Goal: Transaction & Acquisition: Subscribe to service/newsletter

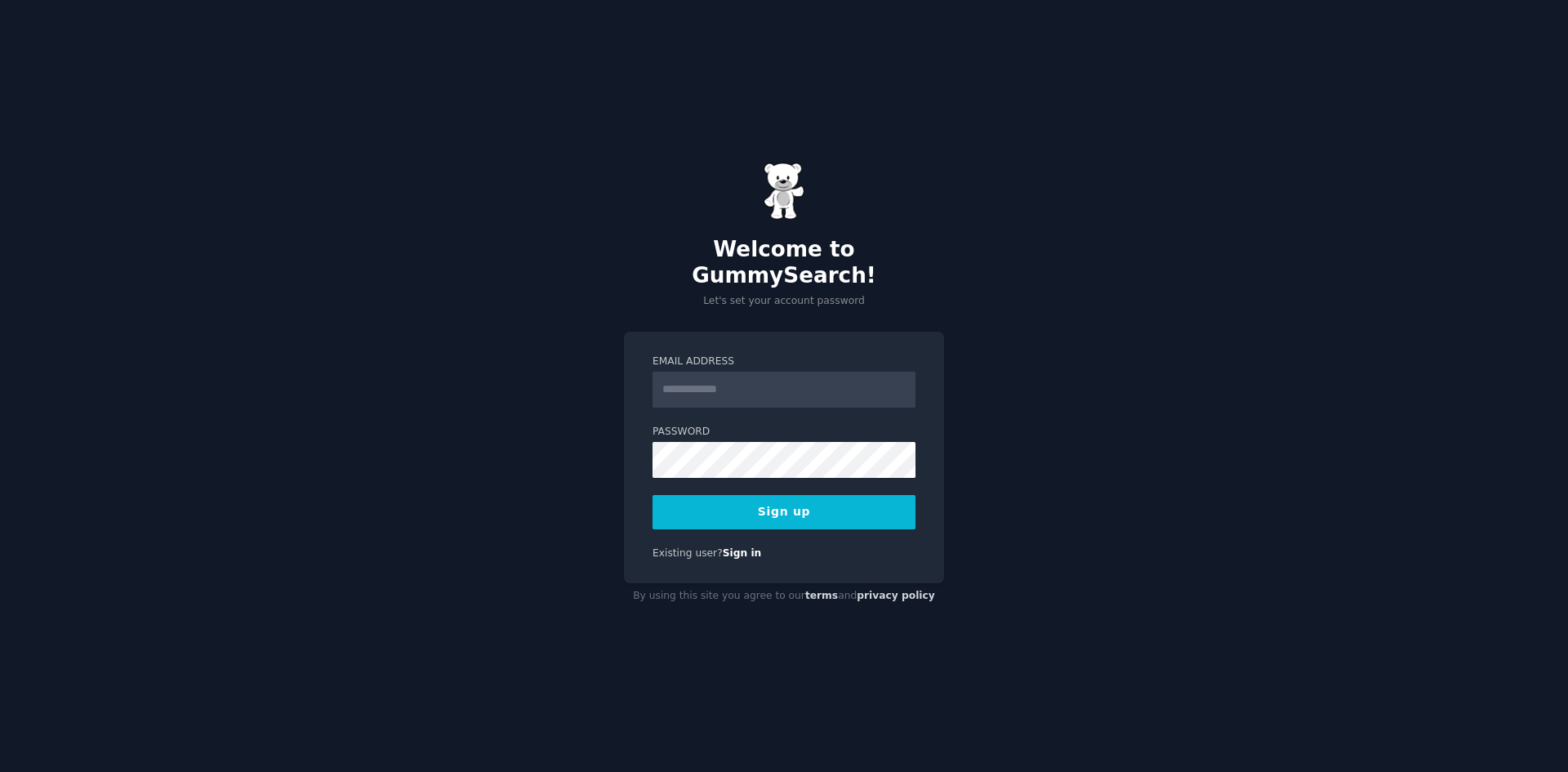
drag, startPoint x: 746, startPoint y: 379, endPoint x: 761, endPoint y: 370, distance: 17.5
click at [747, 375] on input "Email Address" at bounding box center [783, 390] width 263 height 36
drag, startPoint x: 906, startPoint y: 390, endPoint x: 914, endPoint y: 393, distance: 8.5
click at [914, 393] on input "**********" at bounding box center [783, 390] width 263 height 36
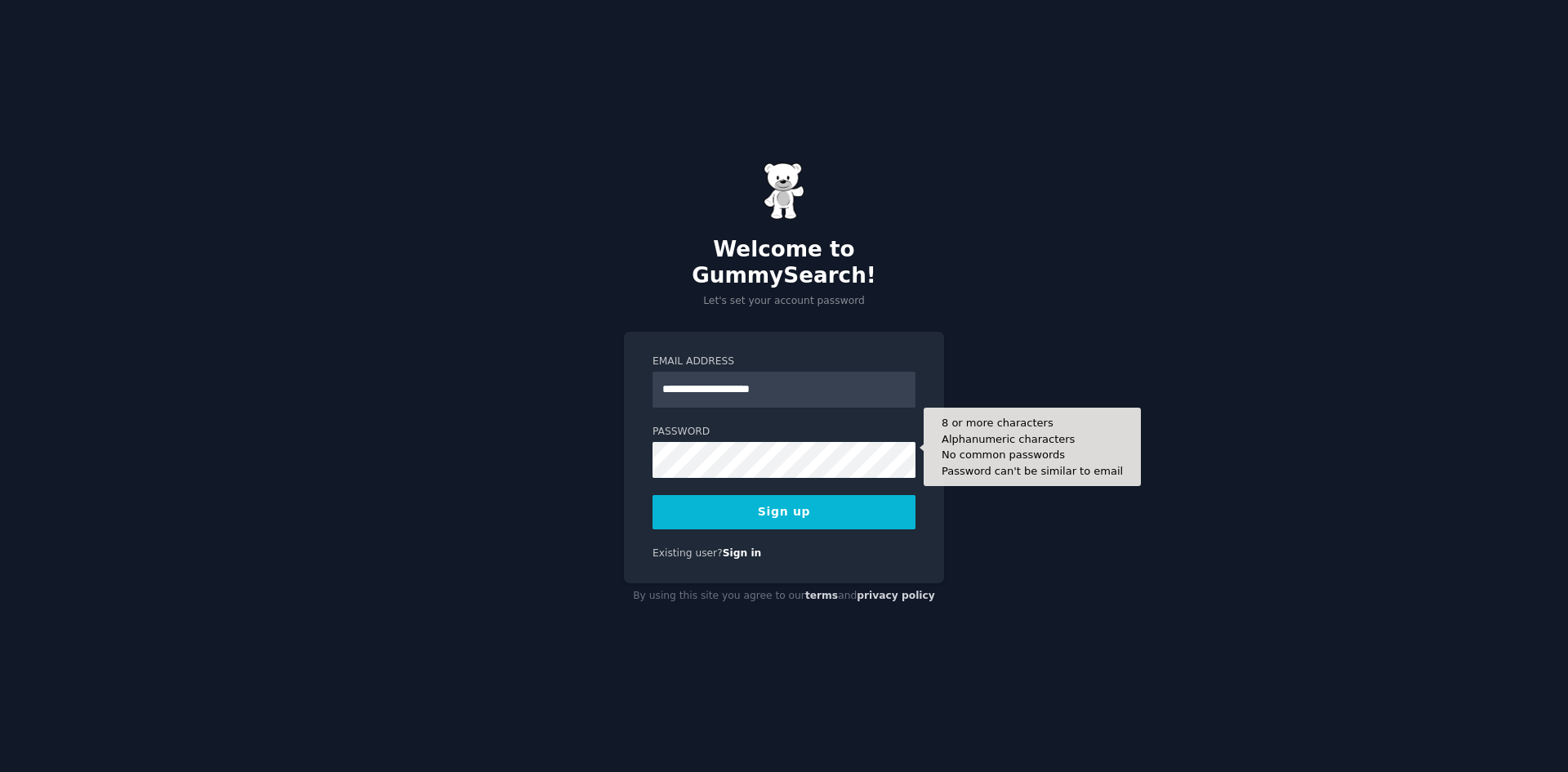
type input "**********"
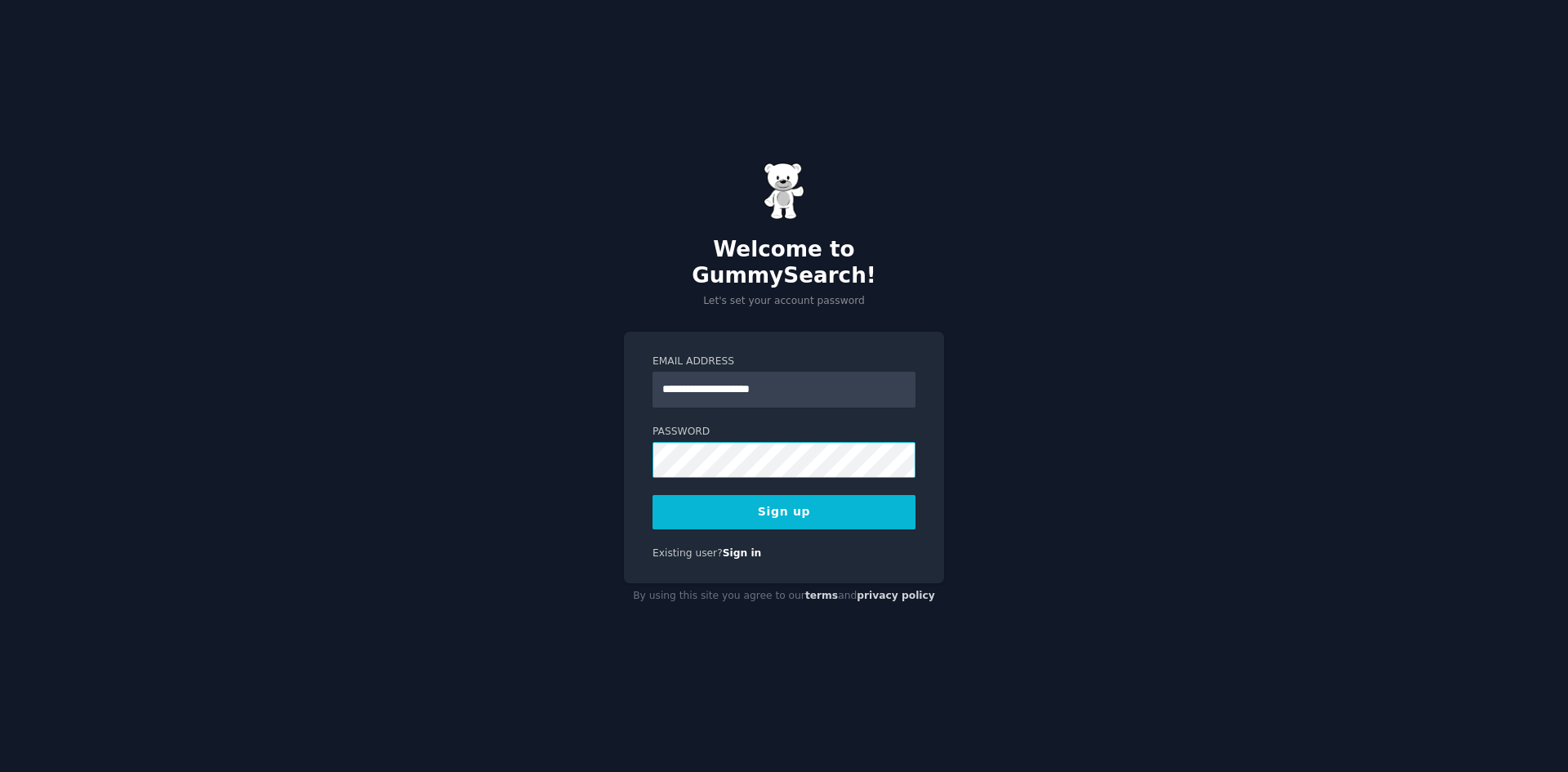
click at [0, 771] on com-1password-button at bounding box center [0, 772] width 0 height 0
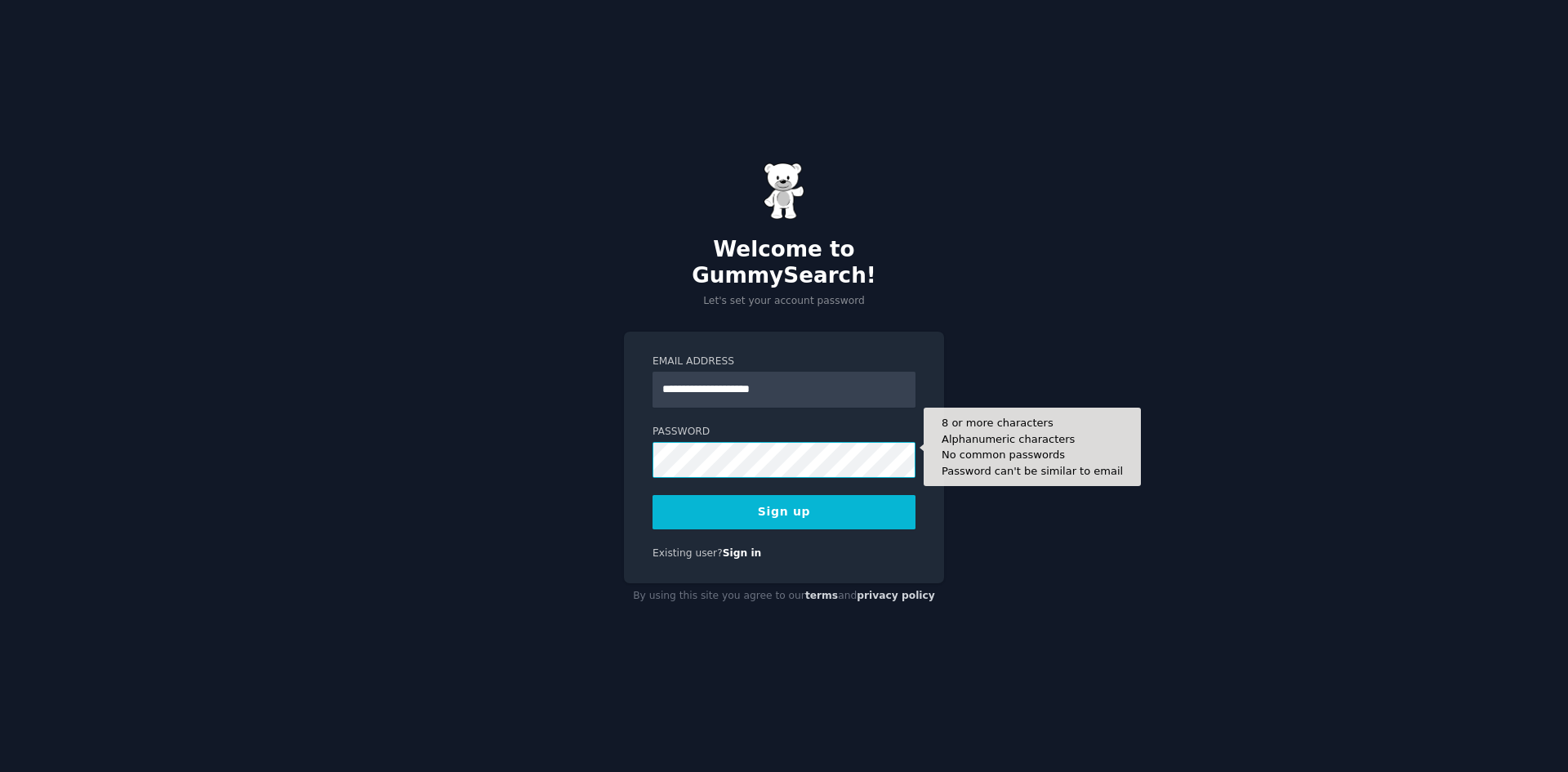
click at [0, 771] on com-1password-button at bounding box center [0, 772] width 0 height 0
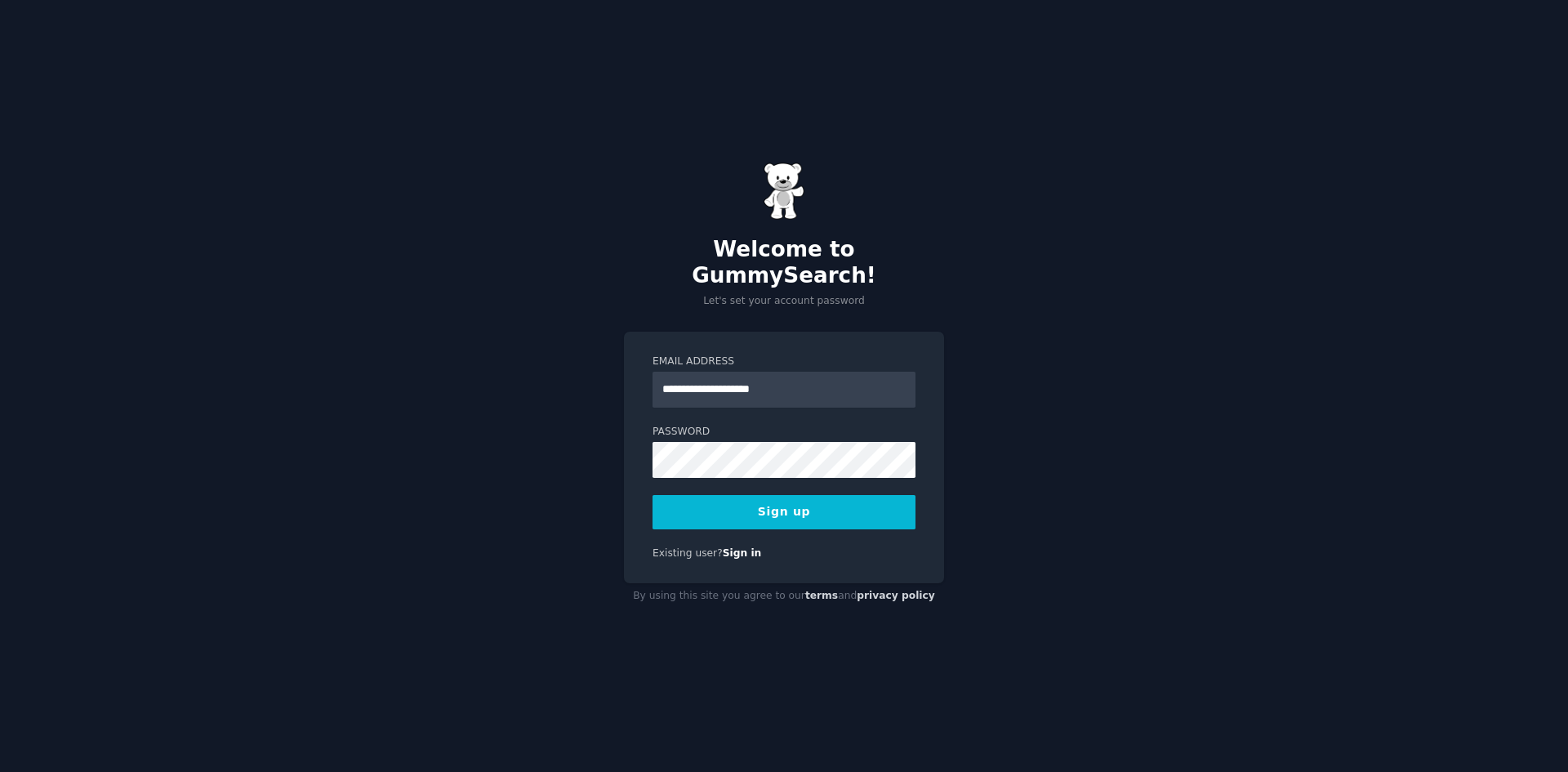
click at [801, 498] on button "Sign up" at bounding box center [783, 513] width 263 height 35
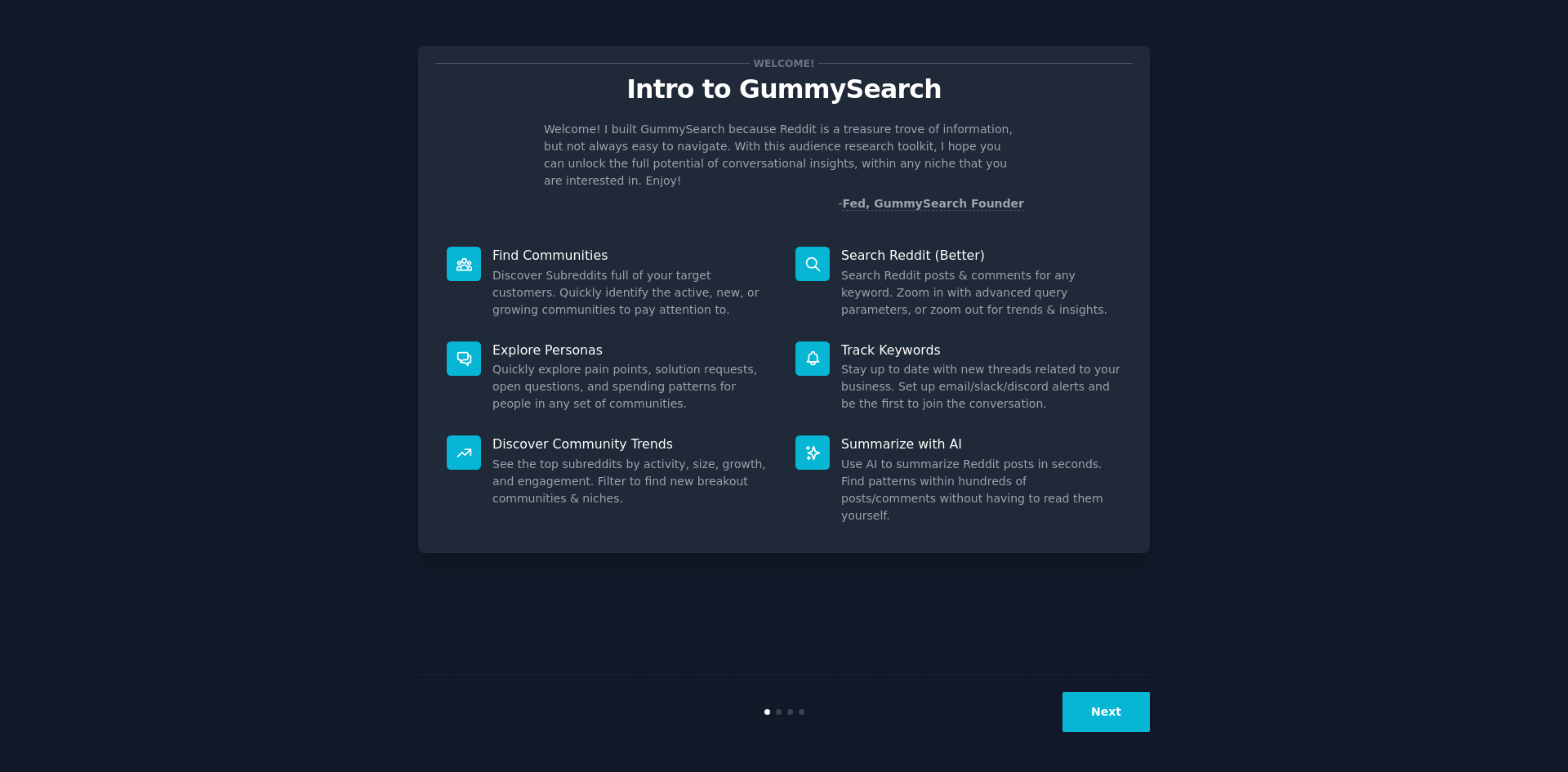
click at [1090, 727] on button "Next" at bounding box center [1107, 711] width 87 height 40
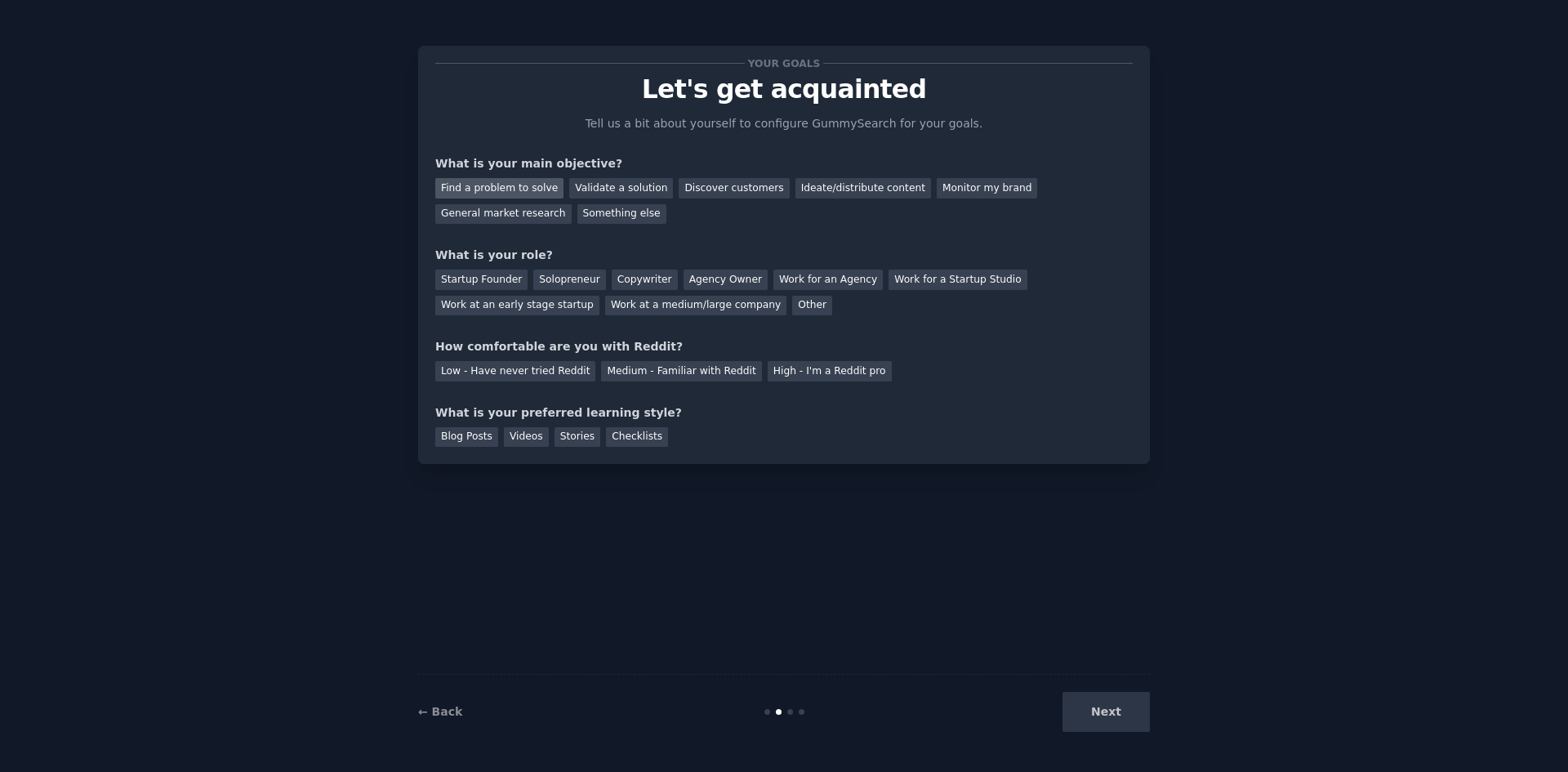
click at [531, 190] on div "Find a problem to solve" at bounding box center [500, 188] width 128 height 21
click at [552, 283] on div "Solopreneur" at bounding box center [569, 280] width 72 height 21
click at [518, 378] on div "Low - Have never tried Reddit" at bounding box center [516, 371] width 160 height 21
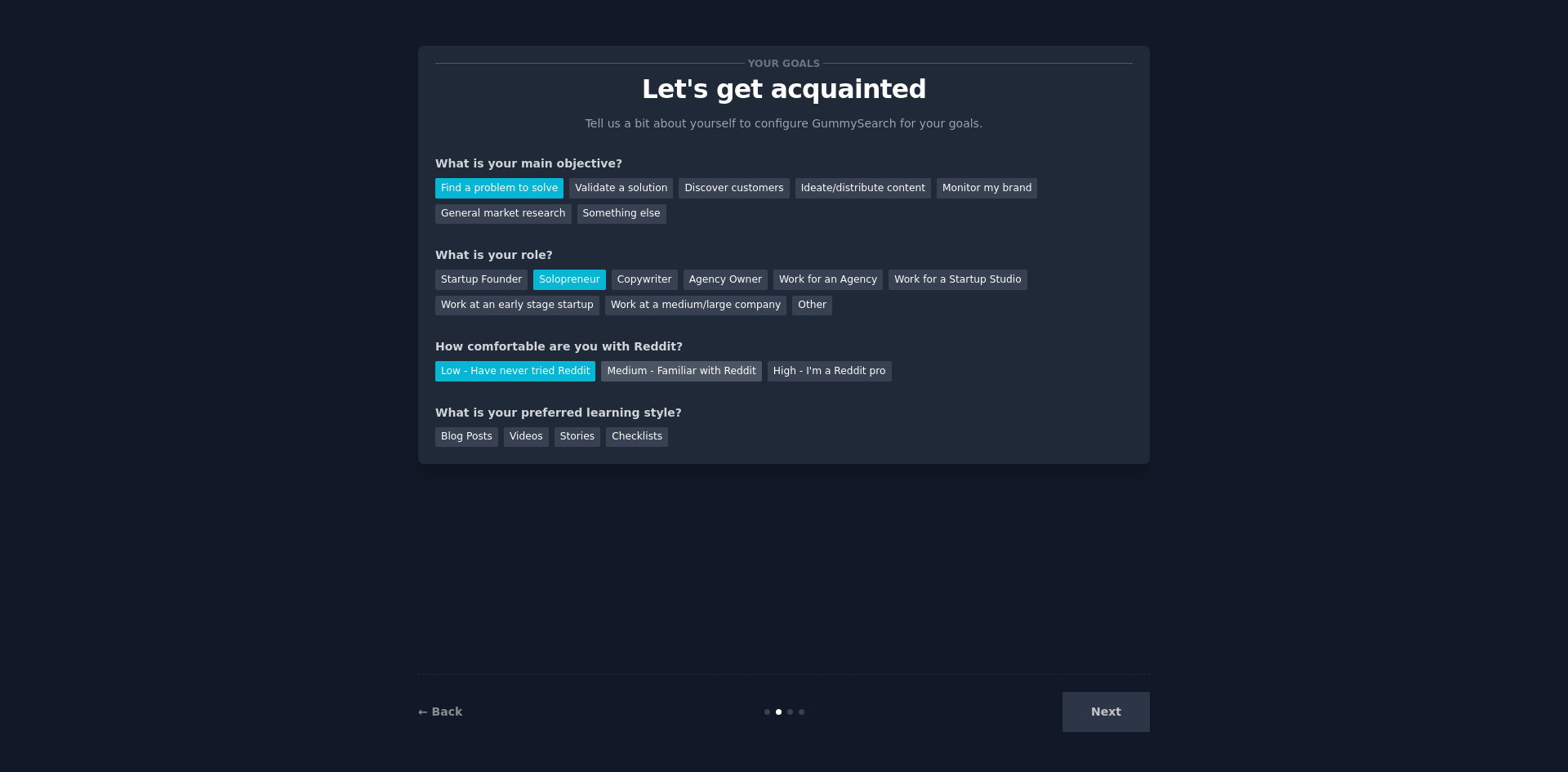
click at [628, 370] on div "Medium - Familiar with Reddit" at bounding box center [682, 371] width 160 height 21
drag, startPoint x: 483, startPoint y: 433, endPoint x: 493, endPoint y: 433, distance: 10.0
click at [486, 433] on div "Blog Posts" at bounding box center [467, 437] width 63 height 21
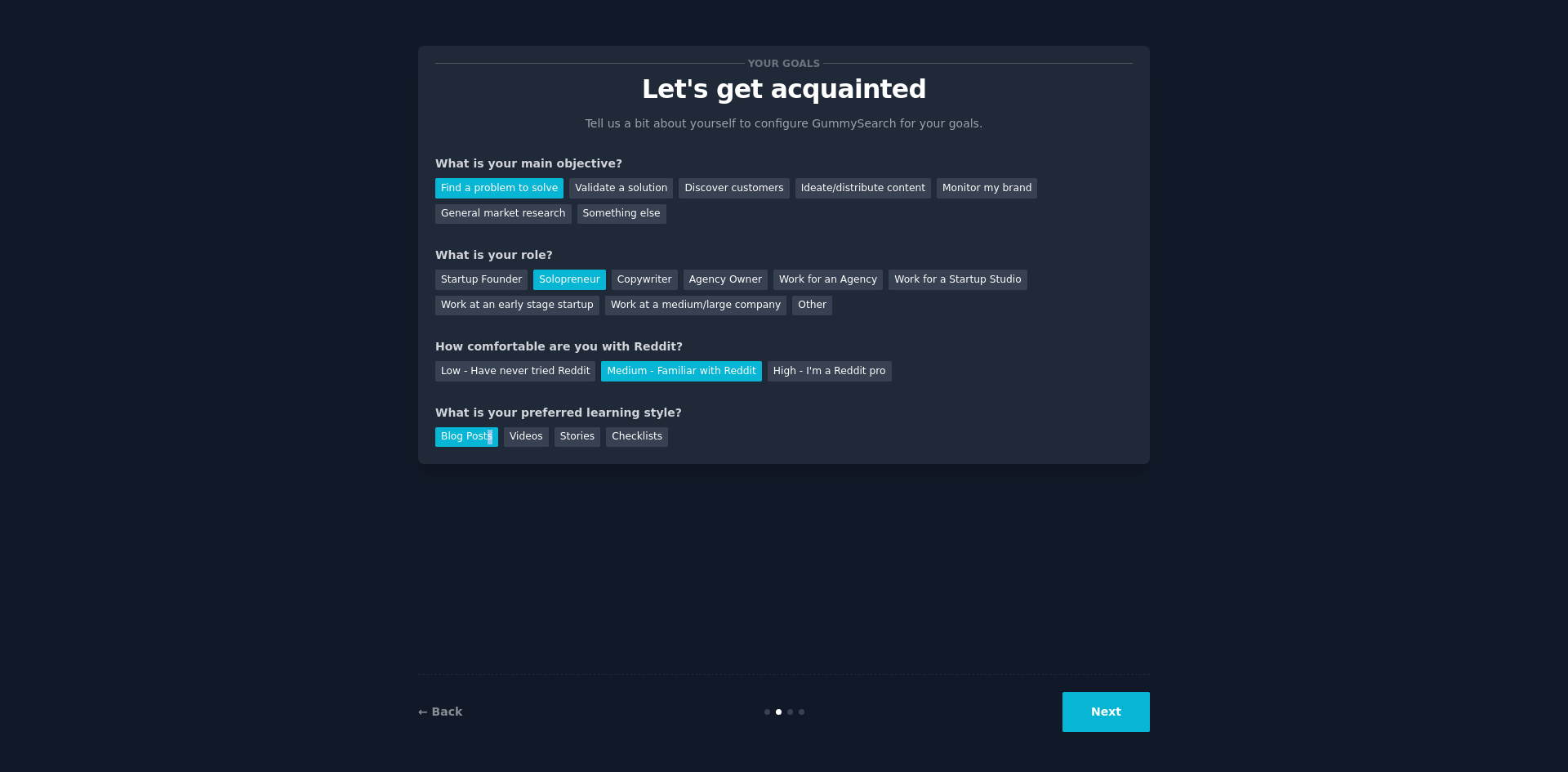
click at [1115, 703] on button "Next" at bounding box center [1107, 711] width 87 height 40
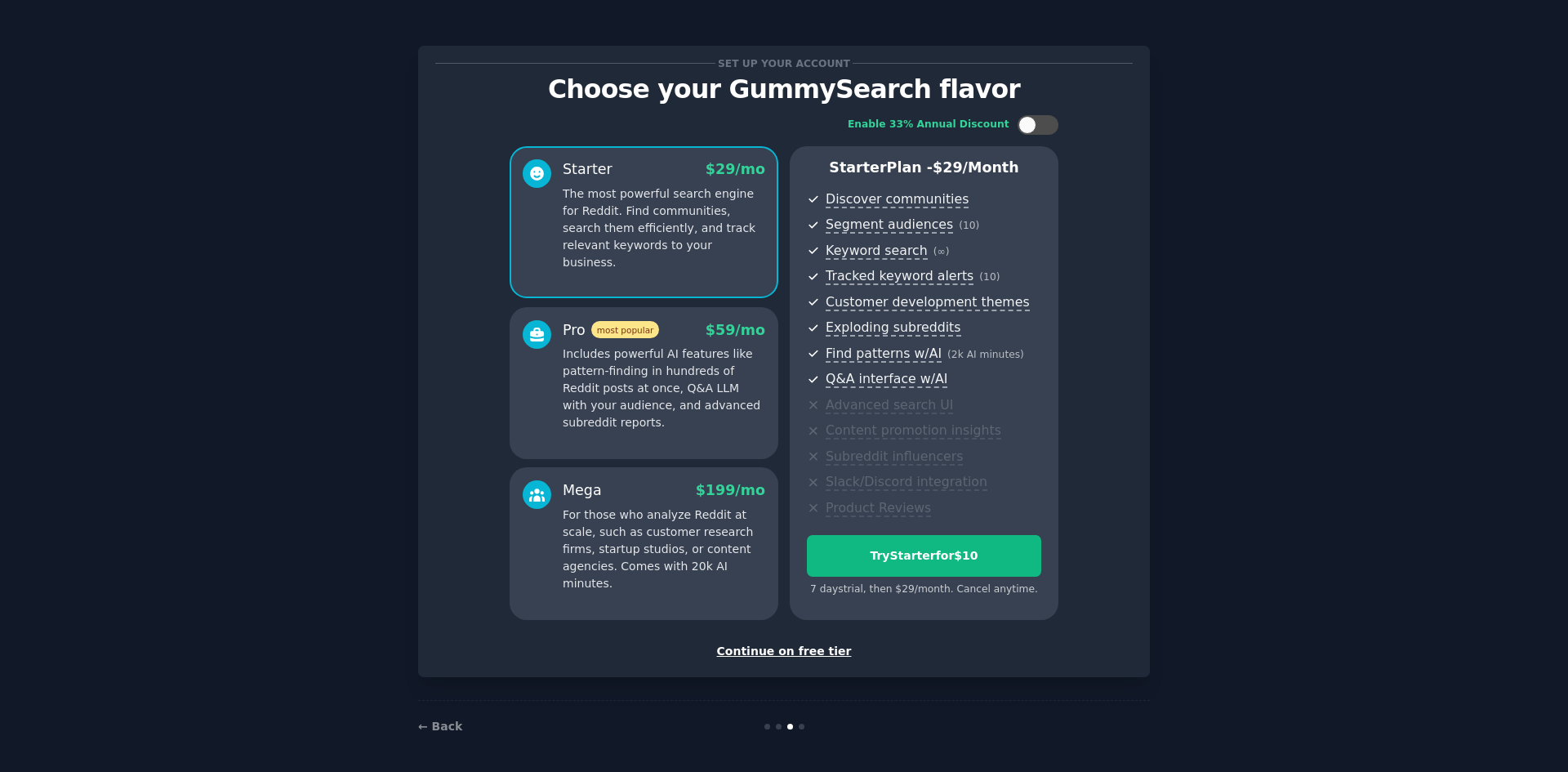
drag, startPoint x: 780, startPoint y: 649, endPoint x: 712, endPoint y: 638, distance: 68.9
click at [712, 638] on div "Set up your account Choose your GummySearch flavor Enable 33% Annual Discount S…" at bounding box center [784, 362] width 698 height 597
click at [788, 653] on div "Continue on free tier" at bounding box center [784, 651] width 698 height 17
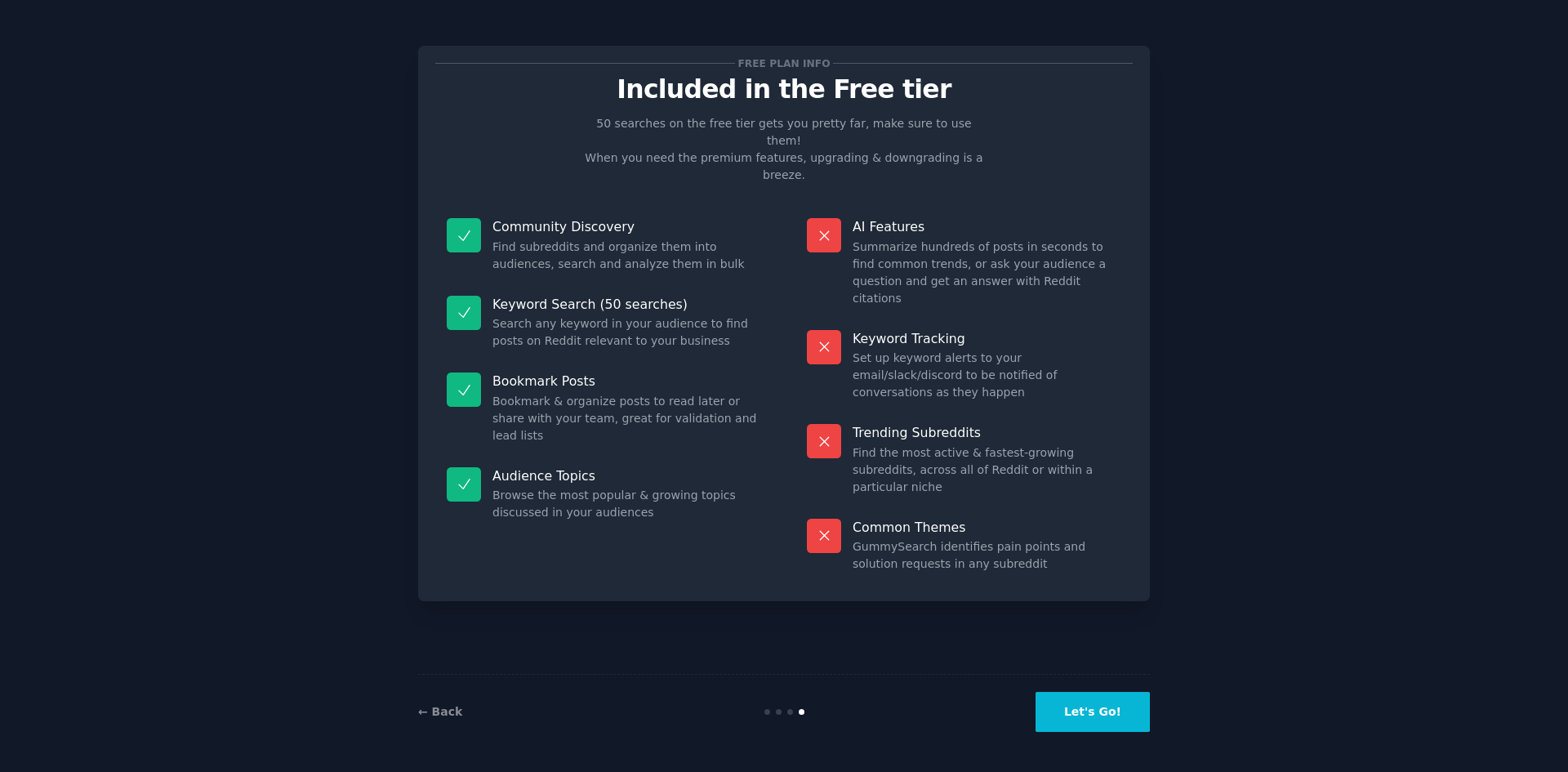
click at [1113, 718] on button "Let's Go!" at bounding box center [1092, 711] width 114 height 40
